Goal: Find specific page/section: Find specific page/section

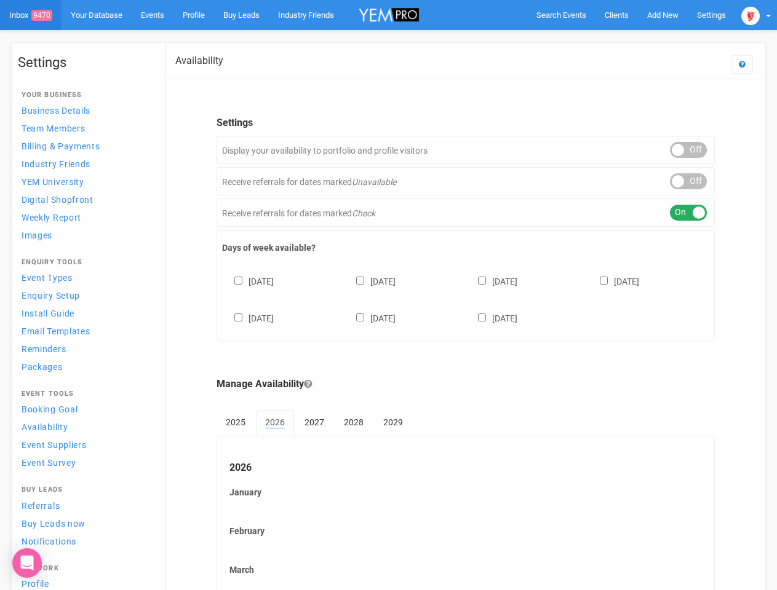
click at [388, 295] on div "[DATE] [DATE] [DATE] [DATE] [DATE] [DATE] [DATE]" at bounding box center [465, 294] width 487 height 74
click at [561, 15] on span "Search Events" at bounding box center [561, 14] width 50 height 9
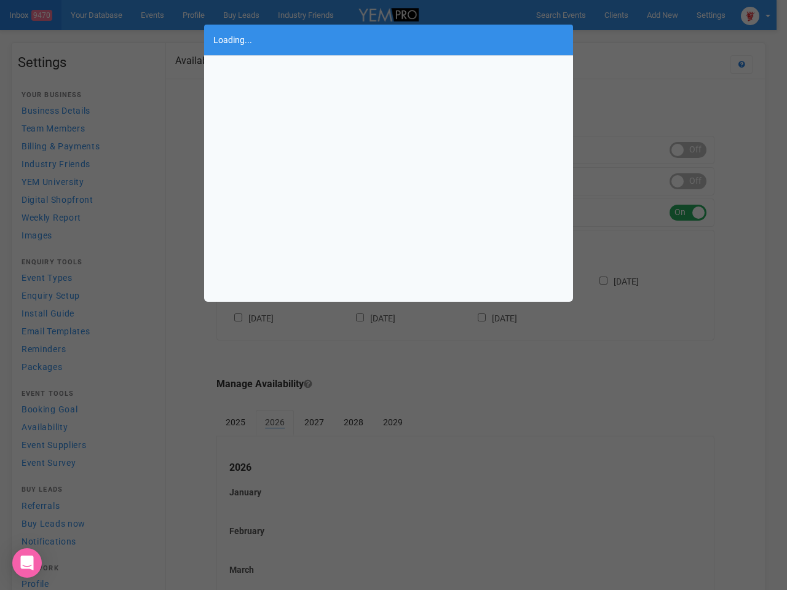
click at [662, 15] on body "Search Events Clients Add New New Client New Event New Enquiry Settings [GEOGRA…" at bounding box center [393, 510] width 787 height 1021
click at [634, 39] on div "Loading..." at bounding box center [393, 295] width 787 height 590
click at [756, 15] on div "Loading..." at bounding box center [393, 295] width 787 height 590
click at [688, 150] on div "Loading..." at bounding box center [393, 295] width 787 height 590
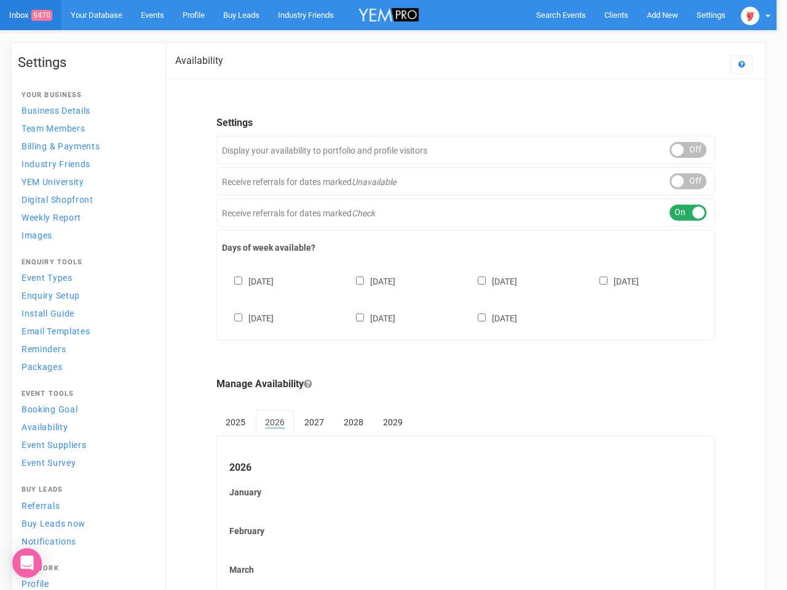
click at [688, 181] on div "ON OFF" at bounding box center [688, 181] width 37 height 16
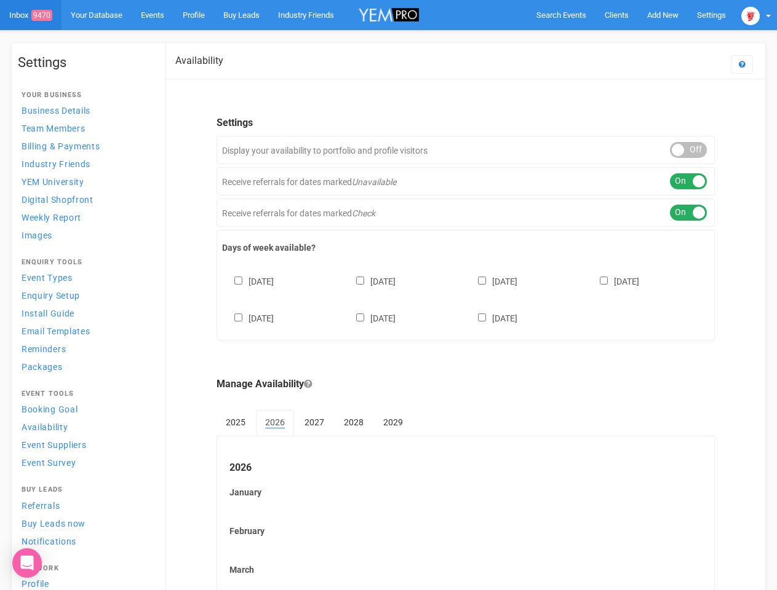
click at [688, 213] on div "ON OFF" at bounding box center [688, 213] width 37 height 16
click at [465, 298] on div "[DATE] [DATE] [DATE] [DATE] [DATE] [DATE] [DATE]" at bounding box center [465, 294] width 487 height 74
